Goal: Transaction & Acquisition: Book appointment/travel/reservation

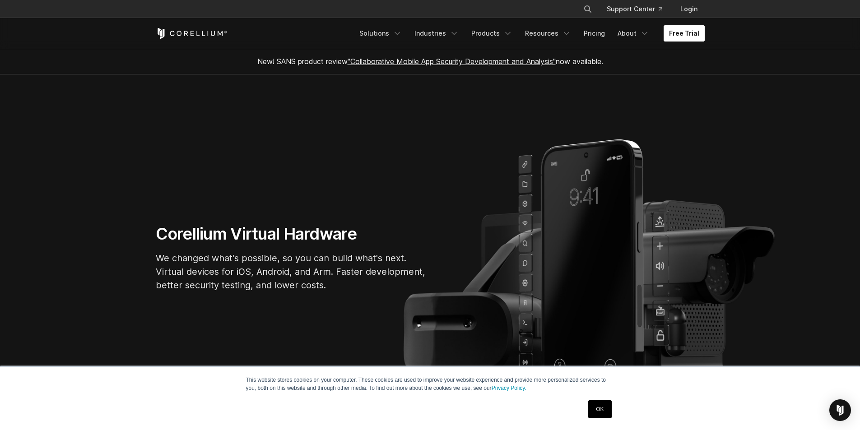
click at [694, 31] on link "Free Trial" at bounding box center [684, 33] width 41 height 16
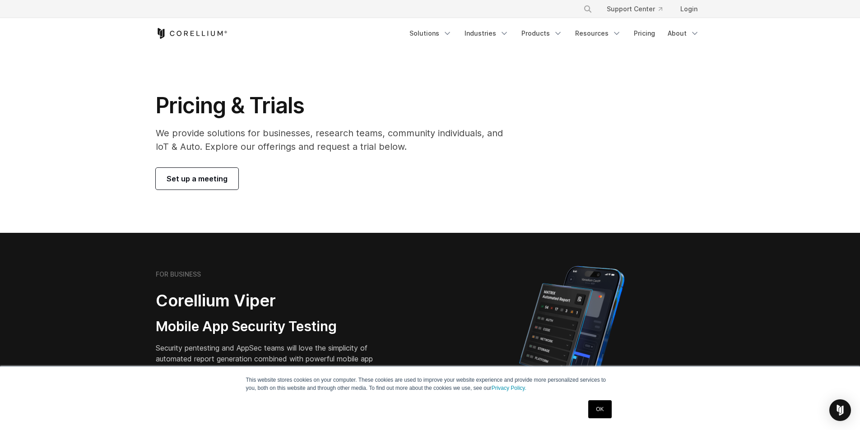
click at [199, 182] on span "Set up a meeting" at bounding box center [197, 178] width 61 height 11
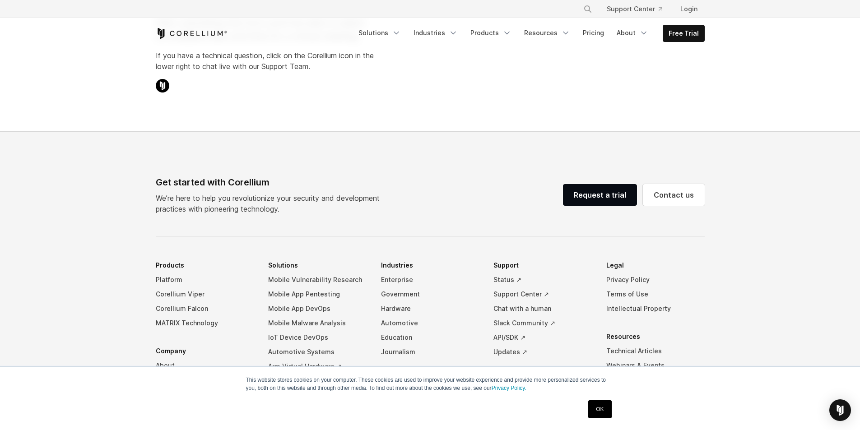
select select "**"
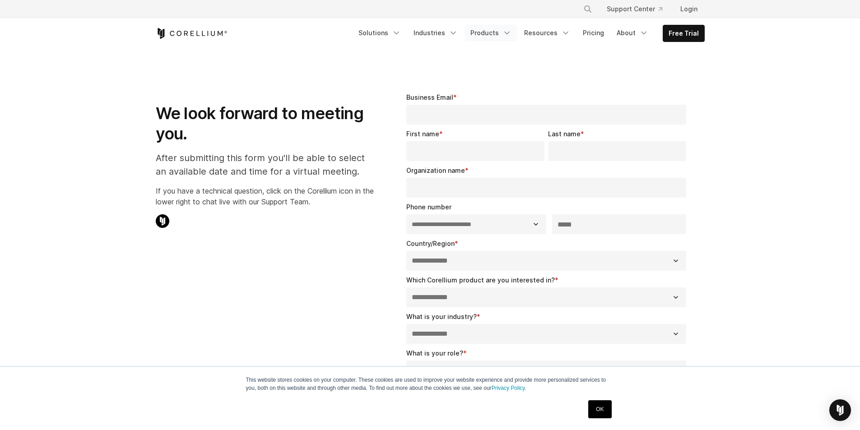
click at [501, 34] on link "Products" at bounding box center [491, 33] width 52 height 16
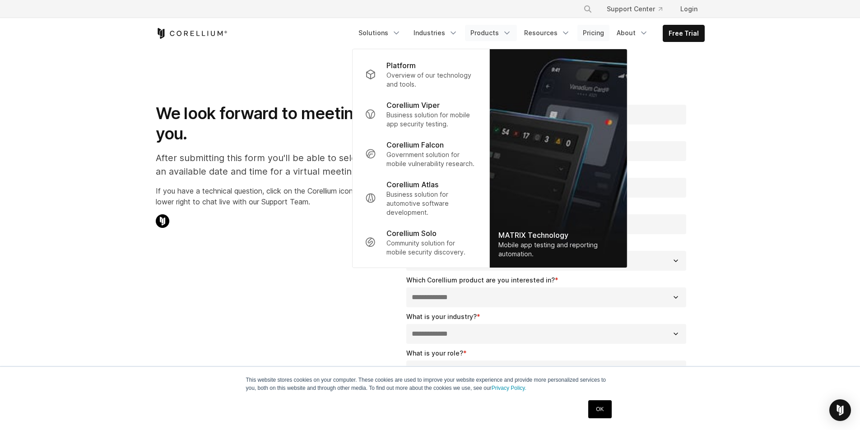
click at [588, 30] on link "Pricing" at bounding box center [594, 33] width 32 height 16
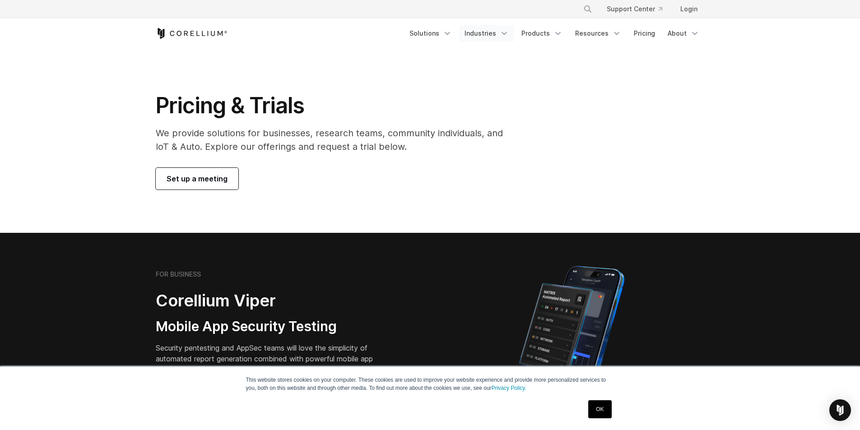
click at [491, 35] on link "Industries" at bounding box center [486, 33] width 55 height 16
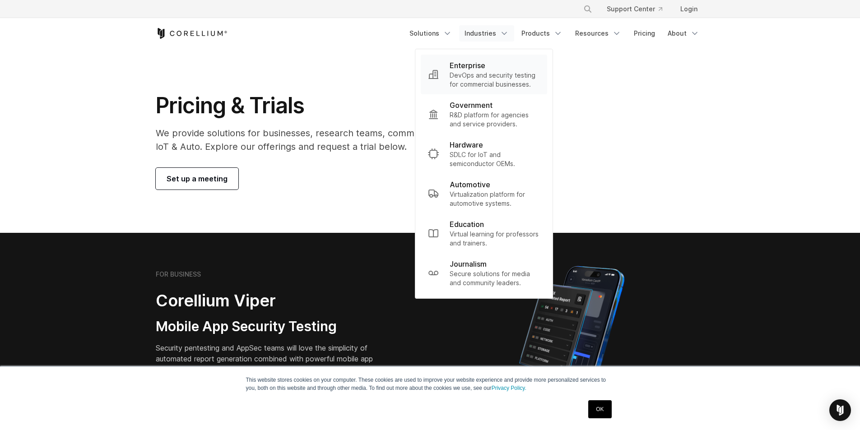
click at [485, 66] on p "Enterprise" at bounding box center [468, 65] width 36 height 11
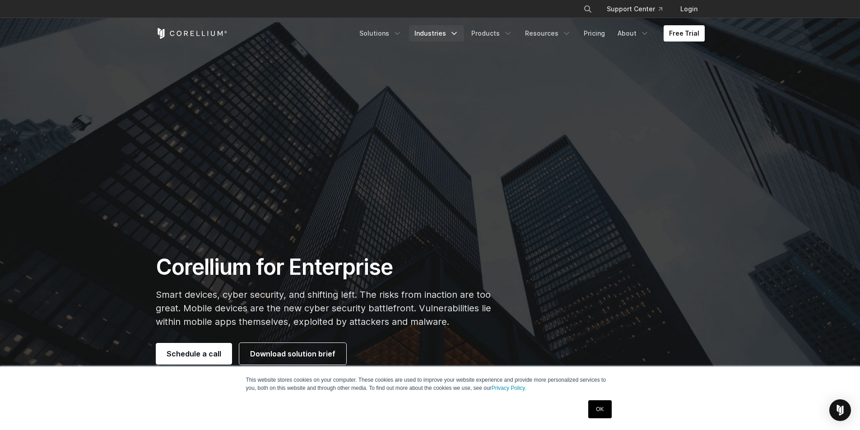
click at [447, 35] on link "Industries" at bounding box center [436, 33] width 55 height 16
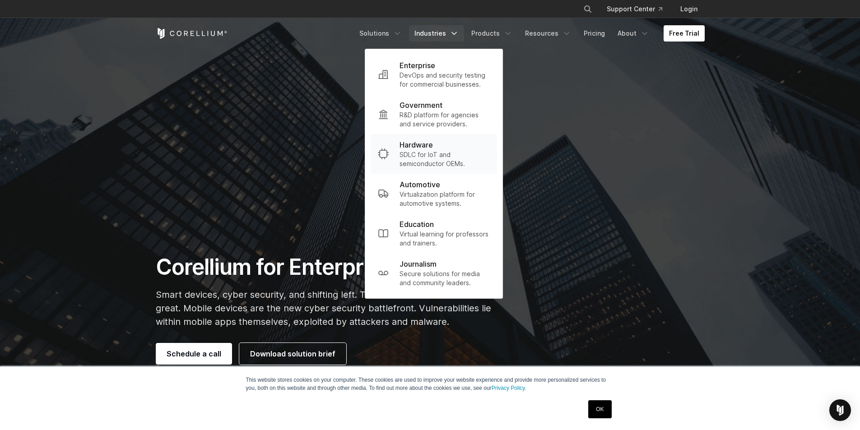
click at [445, 165] on p "SDLC for IoT and semiconductor OEMs." at bounding box center [445, 159] width 90 height 18
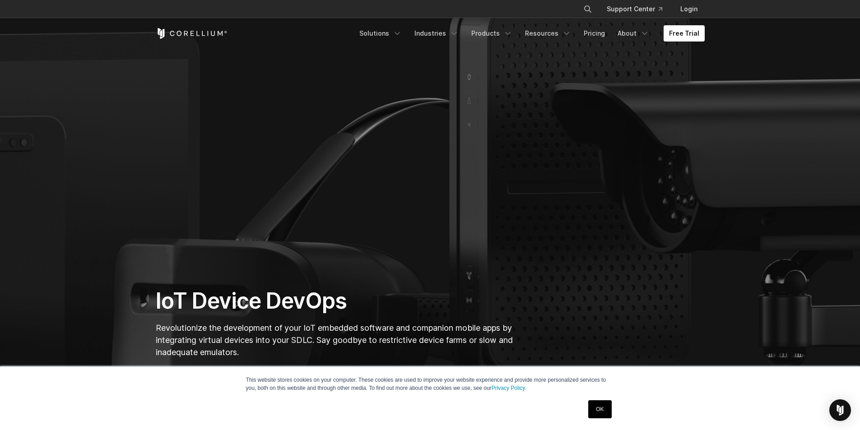
click at [594, 410] on link "OK" at bounding box center [600, 410] width 23 height 18
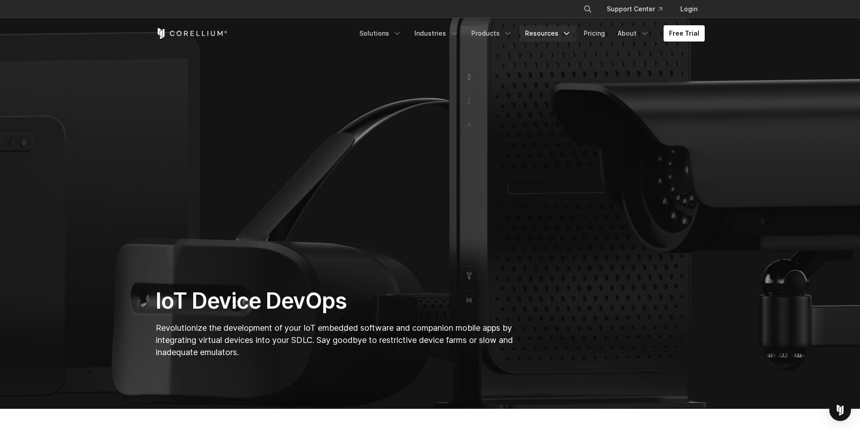
click at [550, 34] on link "Resources" at bounding box center [548, 33] width 57 height 16
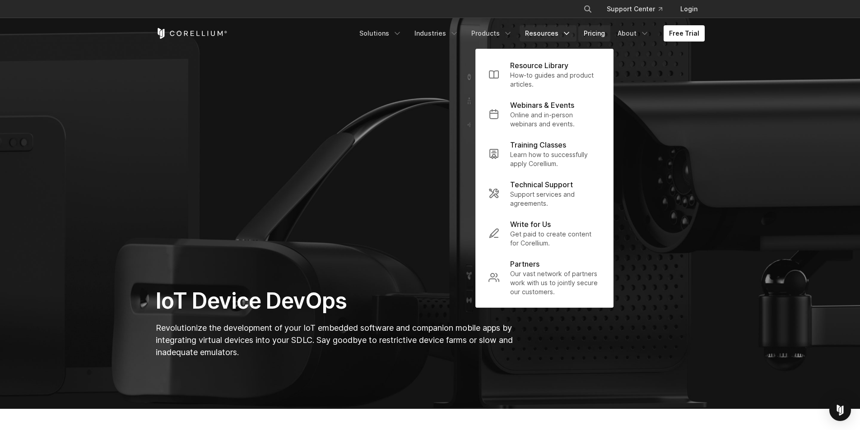
click at [603, 34] on link "Pricing" at bounding box center [595, 33] width 32 height 16
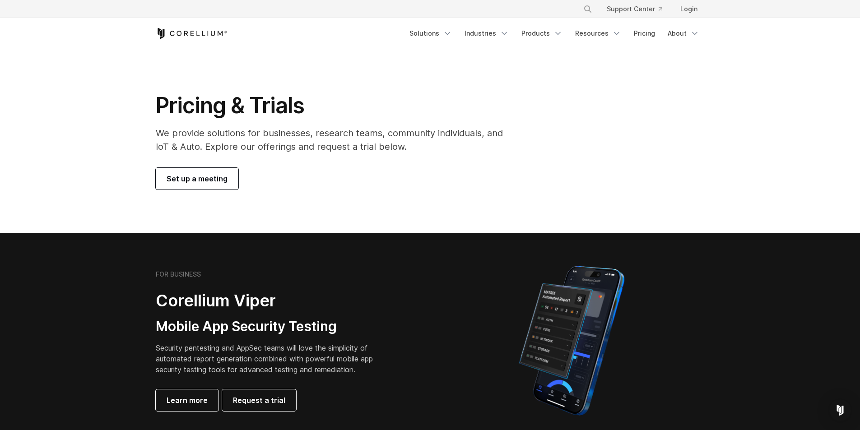
click at [191, 187] on link "Set up a meeting" at bounding box center [197, 179] width 83 height 22
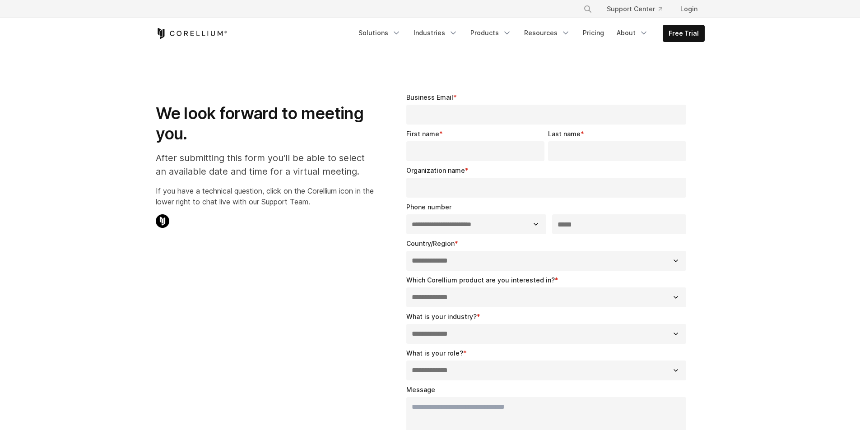
select select "**"
